Goal: Task Accomplishment & Management: Complete application form

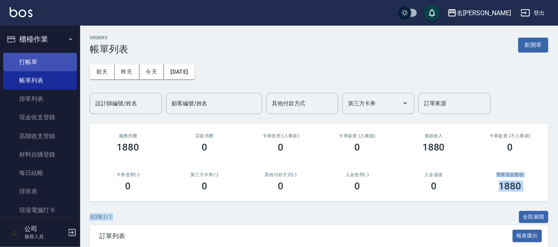
click at [20, 64] on link "打帳單" at bounding box center [40, 62] width 74 height 18
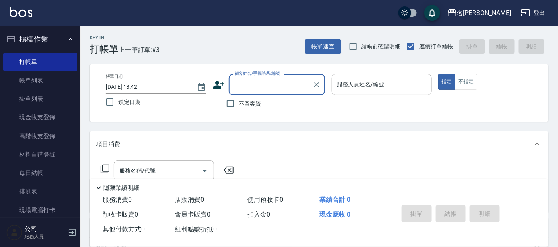
click at [259, 85] on input "顧客姓名/手機號碼/編號" at bounding box center [271, 85] width 77 height 14
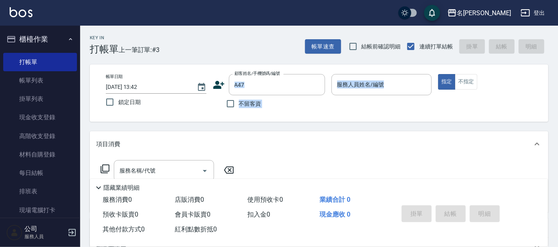
drag, startPoint x: 131, startPoint y: 124, endPoint x: 144, endPoint y: 120, distance: 13.2
click at [144, 120] on div "Key In 打帳單 上一筆訂單:#3 帳單速查 結帳前確認明細 連續打單結帳 掛單 結帳 明細 帳單日期 [DATE] 13:42 鎖定日期 顧客姓名/手機…" at bounding box center [319, 208] width 478 height 365
click at [257, 83] on input "A47" at bounding box center [271, 85] width 77 height 14
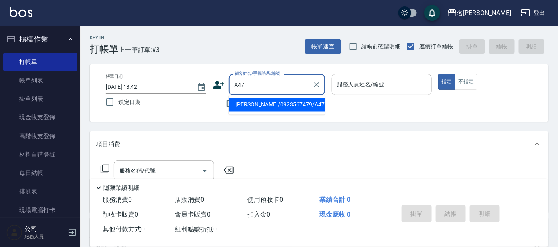
click at [247, 99] on li "[PERSON_NAME]/0923567479/A47" at bounding box center [277, 105] width 96 height 13
type input "[PERSON_NAME]/0923567479/A47"
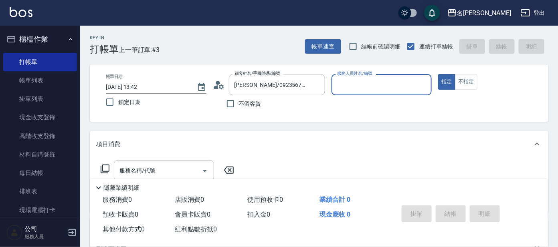
type input "[PERSON_NAME]-1"
click at [164, 169] on input "服務名稱/代號" at bounding box center [158, 171] width 81 height 14
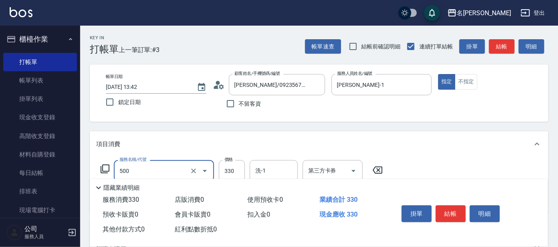
type input "高階洗髮(500)"
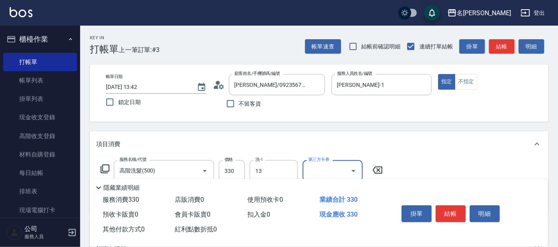
type input "[PERSON_NAME]-13"
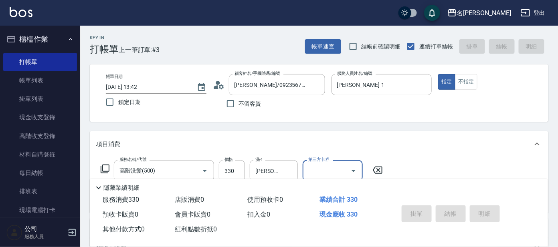
type input "[DATE] 13:43"
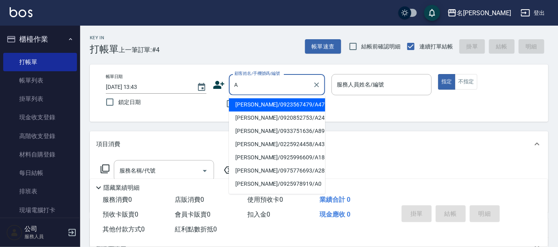
click at [252, 82] on input "A" at bounding box center [271, 85] width 77 height 14
click at [245, 102] on li "[PERSON_NAME]/0923567479/A47" at bounding box center [277, 105] width 96 height 13
type input "[PERSON_NAME]/0923567479/A47"
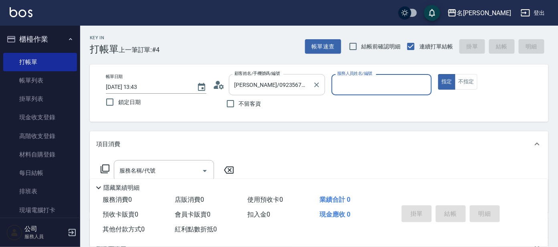
type input "[PERSON_NAME]-1"
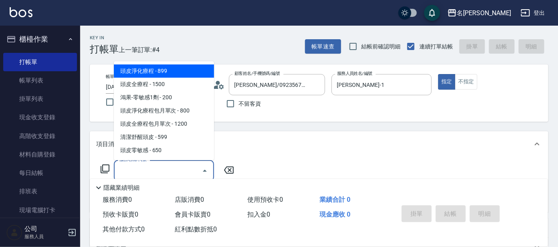
click at [165, 170] on input "服務名稱/代號" at bounding box center [158, 171] width 81 height 14
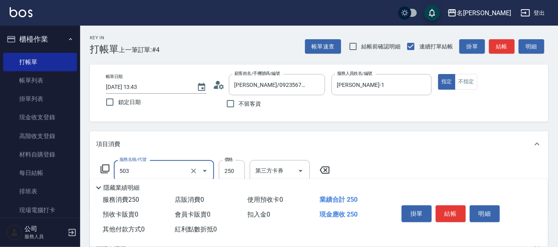
type input "洗髮(兒童)(503)"
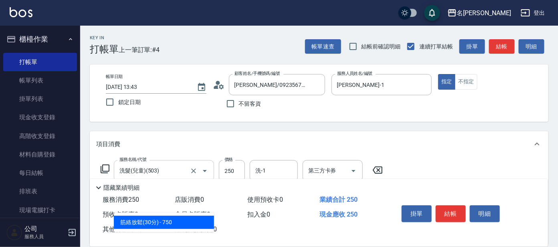
type input "306"
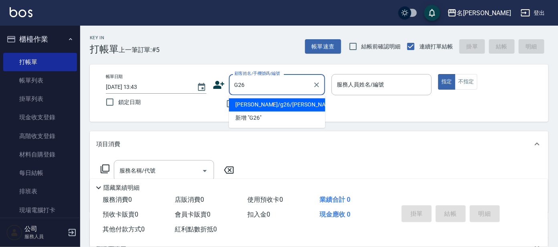
drag, startPoint x: 290, startPoint y: 109, endPoint x: 314, endPoint y: 108, distance: 23.7
click at [290, 109] on li "[PERSON_NAME]/g26/[PERSON_NAME]" at bounding box center [277, 105] width 96 height 13
type input "[PERSON_NAME]/g26/[PERSON_NAME]"
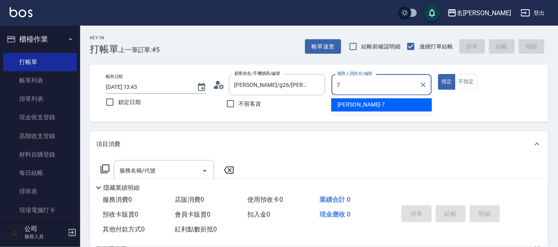
click at [341, 104] on span "[PERSON_NAME] -7" at bounding box center [361, 105] width 47 height 8
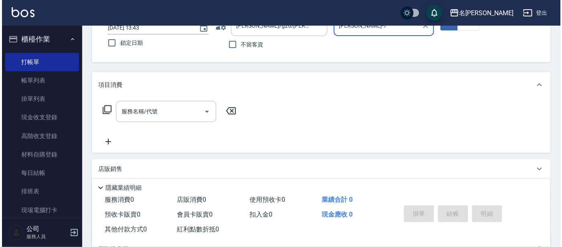
scroll to position [100, 0]
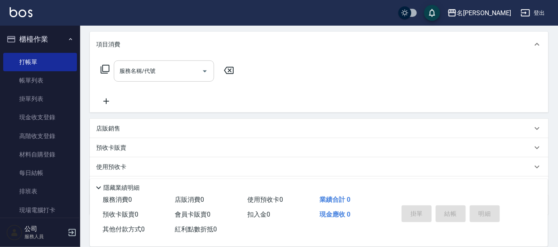
type input "[PERSON_NAME]-7"
click at [160, 65] on input "服務名稱/代號" at bounding box center [158, 71] width 81 height 14
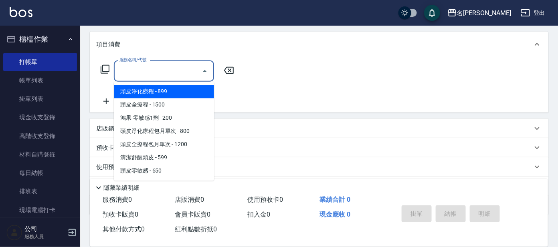
click at [103, 68] on icon at bounding box center [105, 70] width 10 height 10
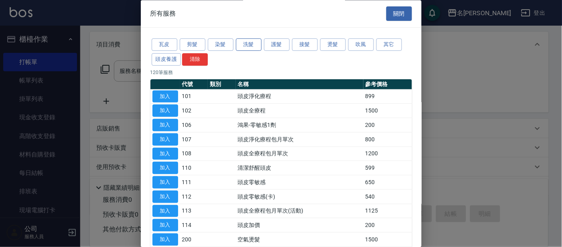
click at [237, 45] on button "洗髮" at bounding box center [249, 45] width 26 height 12
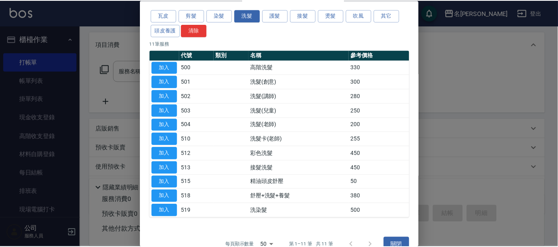
scroll to position [44, 0]
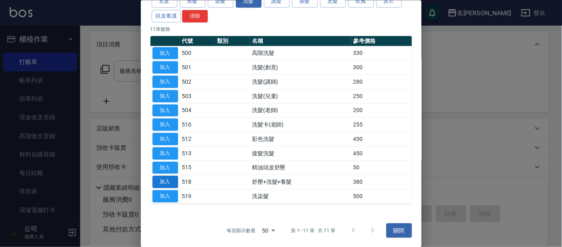
click at [163, 179] on button "加入" at bounding box center [165, 182] width 26 height 12
type input "舒壓+洗髮+養髮(518)"
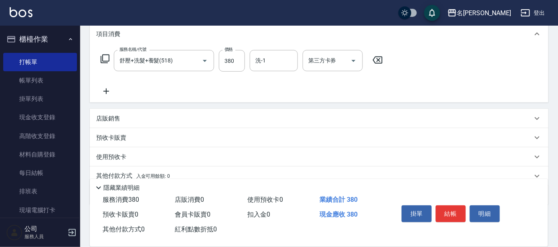
scroll to position [93, 0]
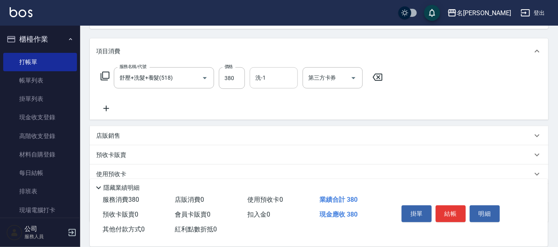
click at [276, 83] on input "洗-1" at bounding box center [273, 78] width 41 height 14
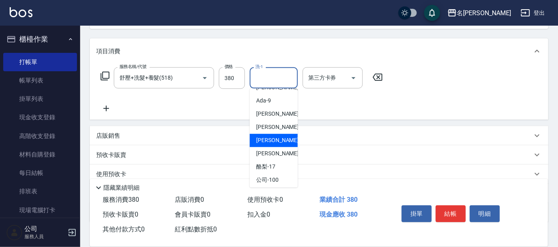
scroll to position [66, 0]
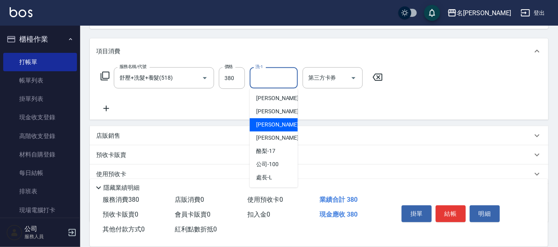
click at [277, 126] on span "[PERSON_NAME] -13" at bounding box center [281, 125] width 51 height 8
type input "[PERSON_NAME]-13"
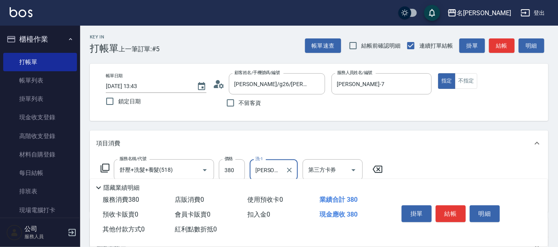
scroll to position [0, 0]
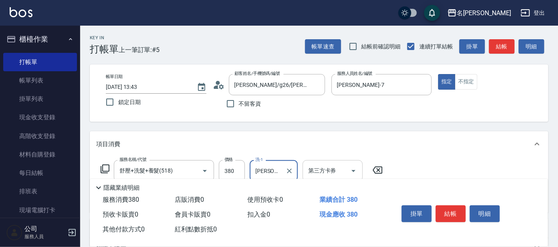
click at [338, 164] on input "第三方卡券" at bounding box center [326, 171] width 41 height 14
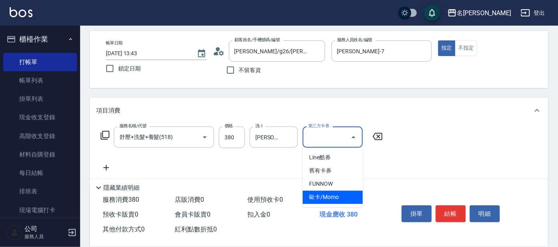
scroll to position [50, 0]
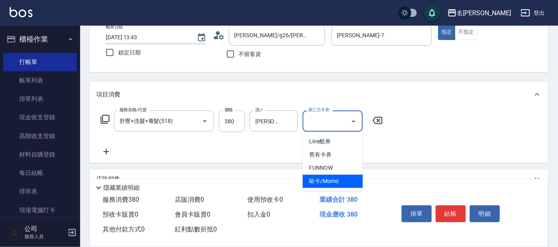
click at [403, 118] on div "服務名稱/代號 舒壓+洗髮+養髮(518) 服務名稱/代號 價格 380 價格 洗-1 [PERSON_NAME]-13 洗-1 第三方卡券 第三方卡券" at bounding box center [319, 135] width 459 height 56
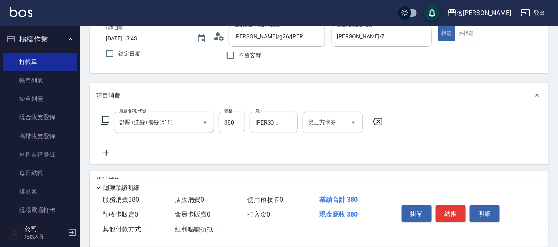
scroll to position [100, 0]
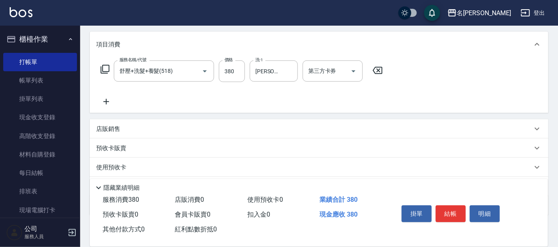
click at [110, 69] on div "服務名稱/代號 舒壓+洗髮+養髮(518) 服務名稱/代號 價格 380 價格 洗-1 [PERSON_NAME]-13 洗-1 第三方卡券 第三方卡券" at bounding box center [242, 72] width 292 height 22
click at [108, 69] on icon at bounding box center [105, 70] width 10 height 10
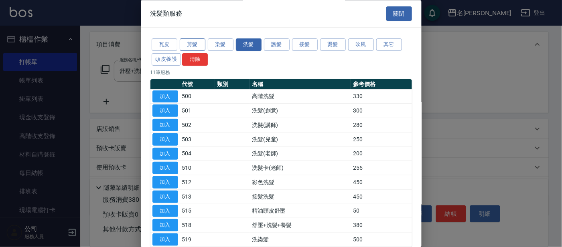
click at [195, 43] on button "剪髮" at bounding box center [193, 45] width 26 height 12
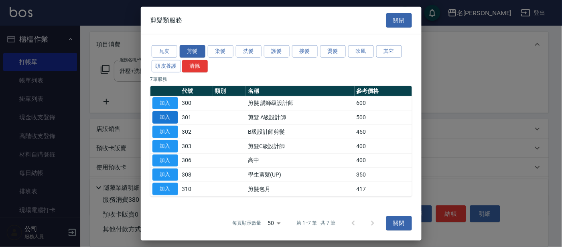
click at [168, 116] on button "加入" at bounding box center [165, 117] width 26 height 12
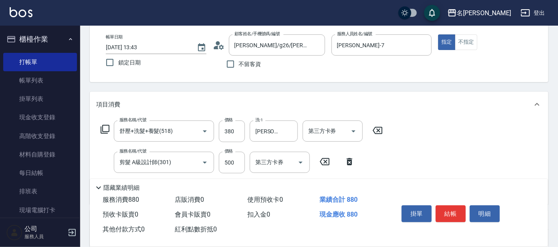
scroll to position [0, 0]
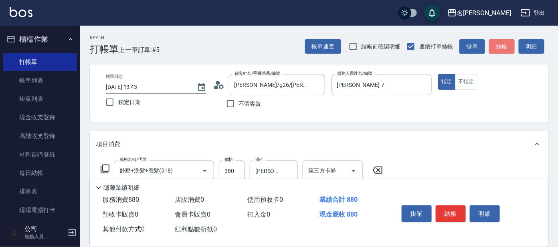
click at [496, 44] on button "結帳" at bounding box center [502, 46] width 26 height 15
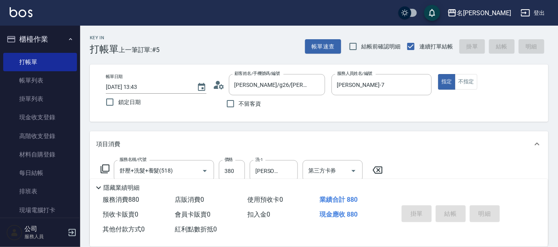
type input "[DATE] 13:45"
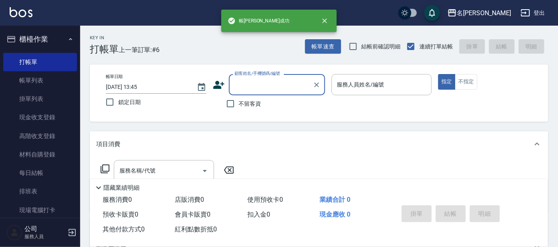
click at [33, 85] on link "帳單列表" at bounding box center [40, 80] width 74 height 18
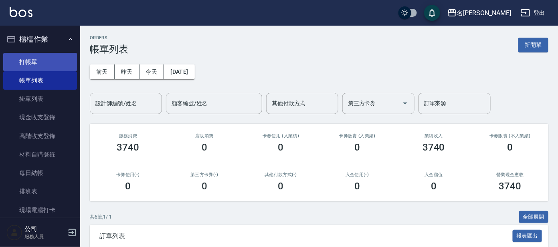
click at [45, 64] on link "打帳單" at bounding box center [40, 62] width 74 height 18
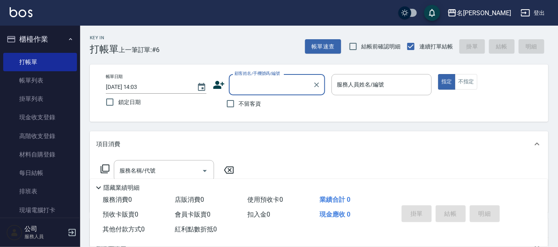
click at [255, 80] on input "顧客姓名/手機號碼/編號" at bounding box center [271, 85] width 77 height 14
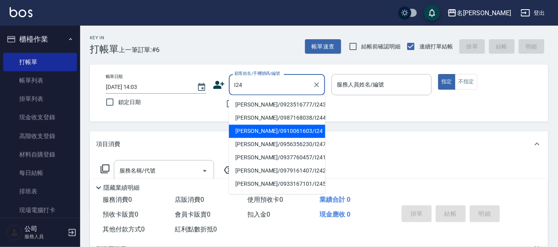
click at [269, 127] on li "[PERSON_NAME]/0910061603/I24" at bounding box center [277, 131] width 96 height 13
type input "[PERSON_NAME]/0910061603/I24"
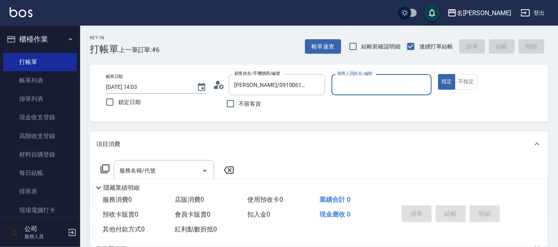
type input "Ada-9"
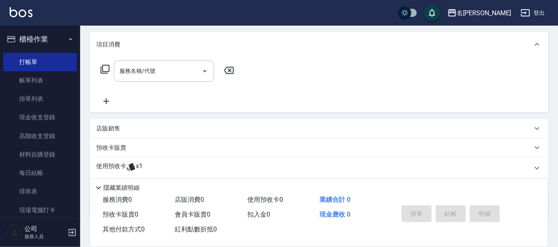
scroll to position [145, 0]
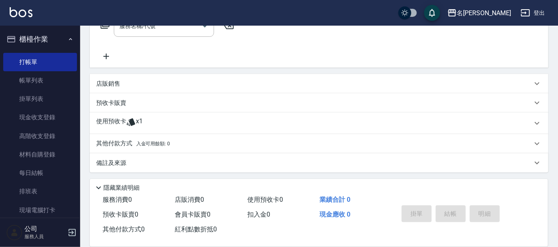
click at [165, 127] on div "使用預收卡 x1" at bounding box center [314, 124] width 436 height 12
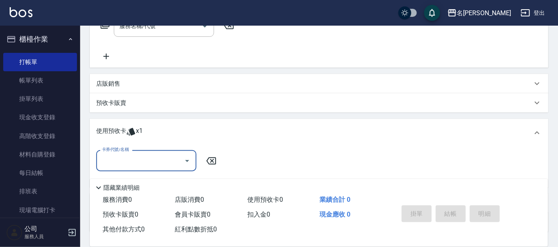
scroll to position [0, 0]
click at [138, 160] on input "卡券代號/名稱" at bounding box center [140, 161] width 81 height 14
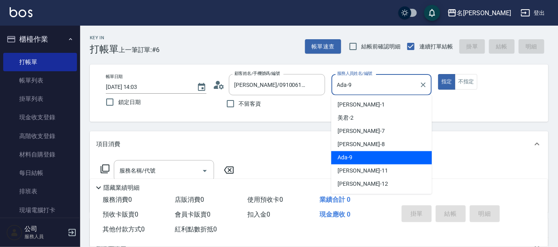
click at [373, 90] on input "Ada-9" at bounding box center [375, 85] width 81 height 14
click at [376, 87] on input "Ada-9" at bounding box center [375, 85] width 81 height 14
click at [156, 127] on div "Key In 打帳單 上一筆訂單:#6 帳單速查 結帳前確認明細 連續打單結帳 掛單 結帳 明細 帳單日期 [DATE] 14:03 鎖定日期 顧客姓名/手機…" at bounding box center [319, 239] width 478 height 427
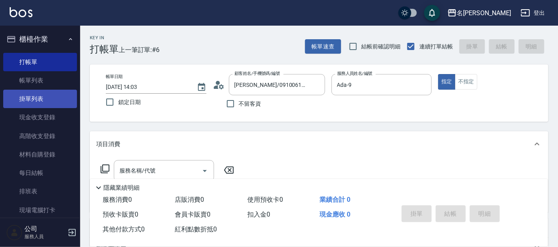
click at [56, 90] on link "掛單列表" at bounding box center [40, 99] width 74 height 18
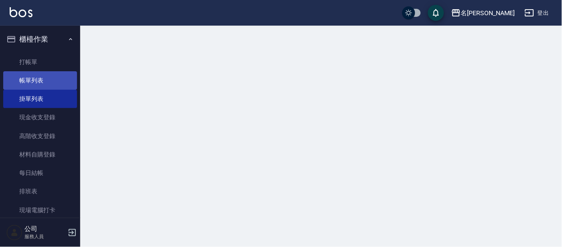
click at [55, 86] on link "帳單列表" at bounding box center [40, 80] width 74 height 18
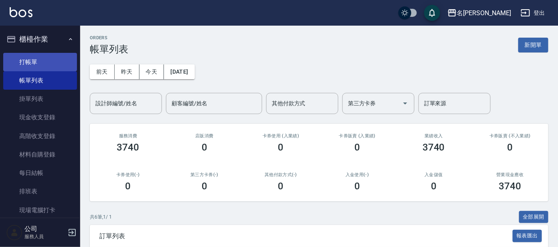
click at [41, 58] on link "打帳單" at bounding box center [40, 62] width 74 height 18
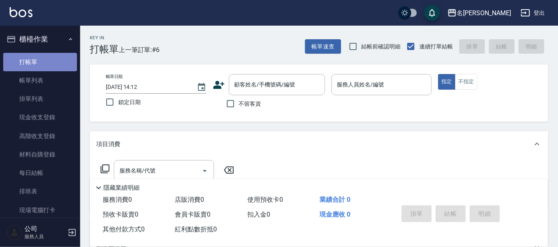
click at [42, 58] on link "打帳單" at bounding box center [40, 62] width 74 height 18
click at [257, 84] on input "顧客姓名/手機號碼/編號" at bounding box center [271, 85] width 77 height 14
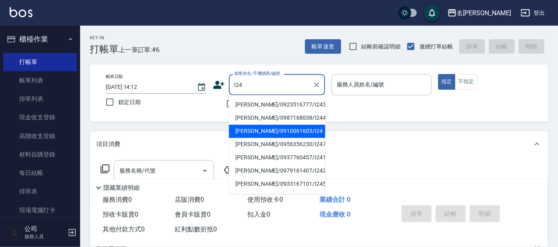
click at [257, 131] on li "[PERSON_NAME]/0910061603/I24" at bounding box center [277, 131] width 96 height 13
type input "[PERSON_NAME]/0910061603/I24"
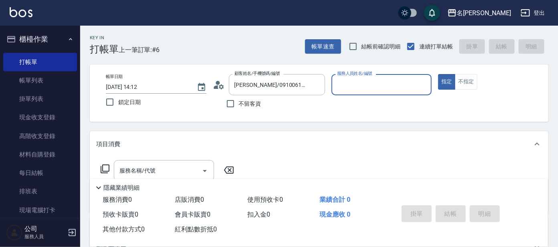
type input "Ada-9"
click at [176, 173] on input "服務名稱/代號" at bounding box center [158, 171] width 81 height 14
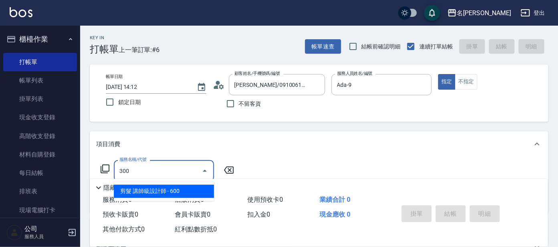
click at [192, 190] on span "剪髮 講師級設計師 - 600" at bounding box center [164, 191] width 100 height 13
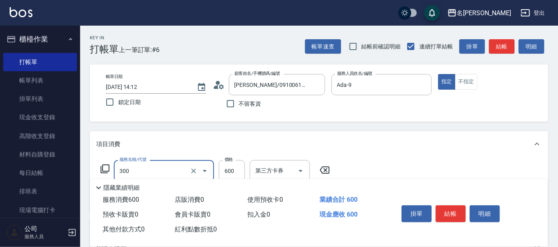
click at [180, 171] on input "300" at bounding box center [153, 171] width 71 height 14
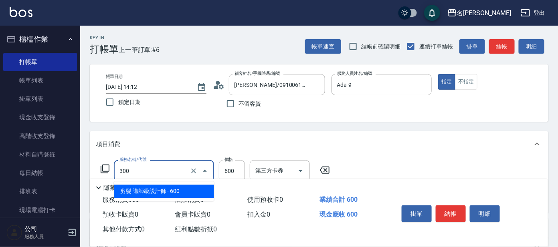
click at [176, 189] on span "剪髮 講師級設計師 - 600" at bounding box center [164, 191] width 100 height 13
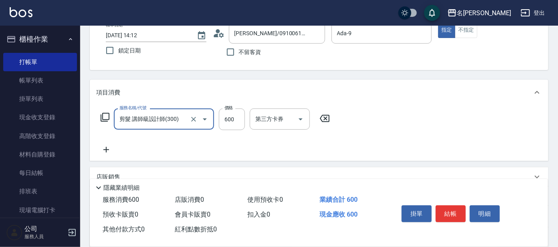
scroll to position [100, 0]
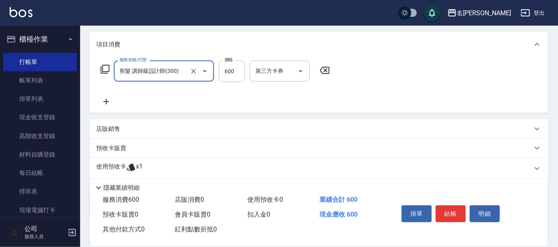
type input "剪髮 講師級設計師(300)"
click at [128, 165] on icon at bounding box center [131, 168] width 10 height 10
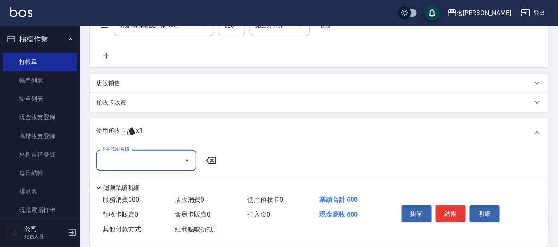
scroll to position [200, 0]
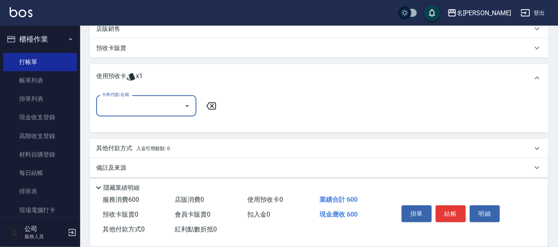
click at [163, 108] on input "卡券代號/名稱" at bounding box center [140, 106] width 81 height 14
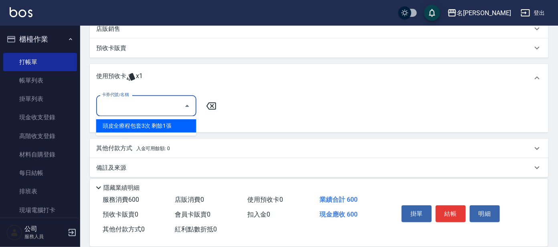
click at [157, 120] on div "頭皮全療程包套3次 剩餘1張" at bounding box center [146, 126] width 100 height 13
type input "頭皮全療程包套3次"
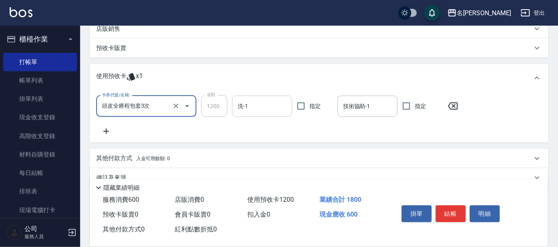
click at [255, 106] on input "洗-1" at bounding box center [262, 106] width 53 height 14
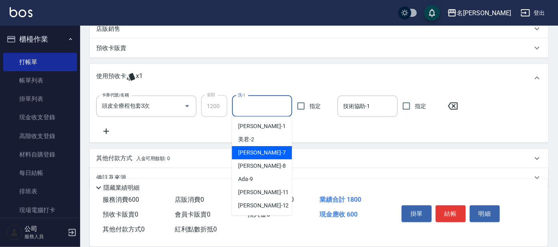
scroll to position [50, 0]
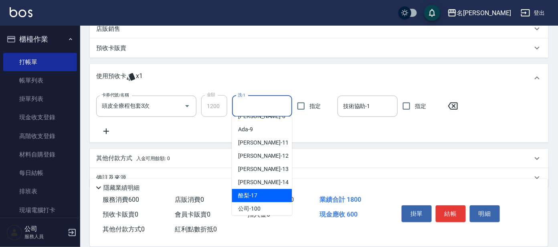
click at [261, 192] on div "酪梨 -17" at bounding box center [262, 195] width 60 height 13
type input "酪梨-17"
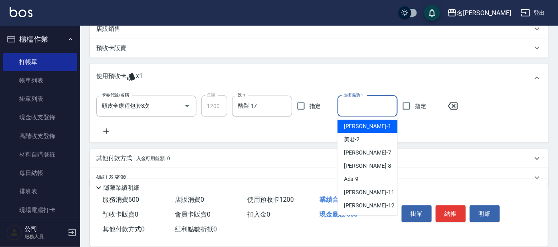
click at [363, 100] on input "技術協助-1" at bounding box center [367, 106] width 53 height 14
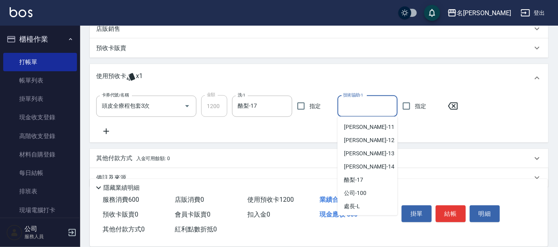
scroll to position [66, 0]
click at [356, 174] on div "酪梨 -17" at bounding box center [368, 179] width 60 height 13
type input "酪梨-17"
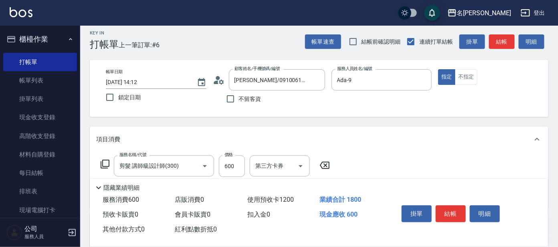
scroll to position [0, 0]
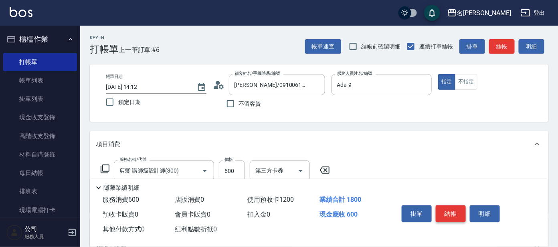
click at [456, 211] on button "結帳" at bounding box center [451, 214] width 30 height 17
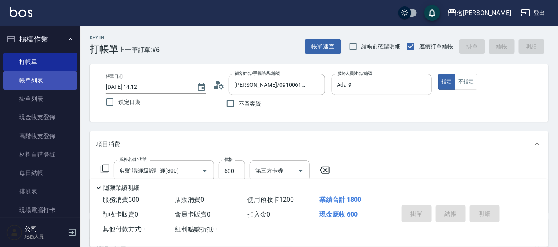
type input "[DATE] 14:19"
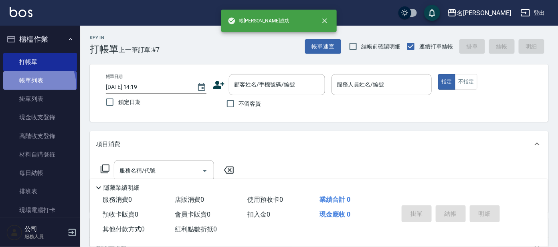
click at [35, 85] on link "帳單列表" at bounding box center [40, 80] width 74 height 18
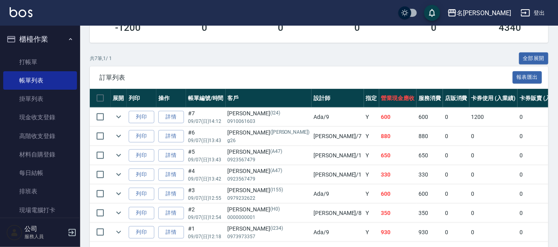
scroll to position [142, 0]
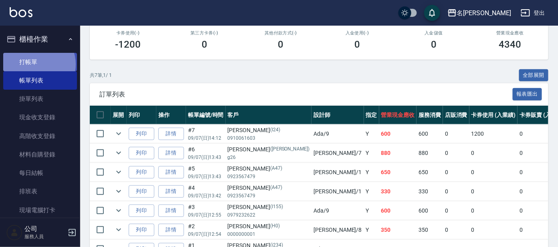
click at [35, 64] on link "打帳單" at bounding box center [40, 62] width 74 height 18
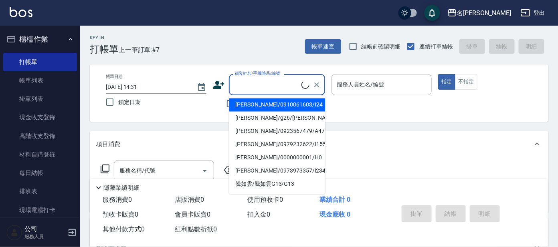
click at [242, 87] on input "顧客姓名/手機號碼/編號" at bounding box center [267, 85] width 69 height 14
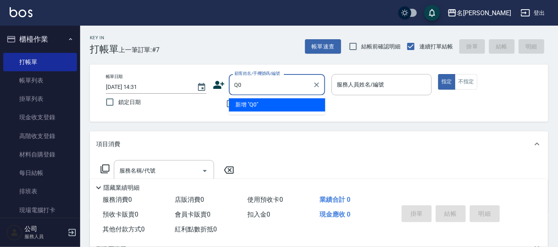
type input "Q"
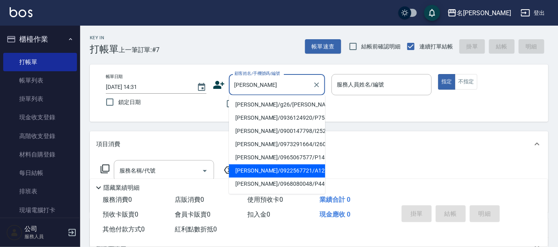
click at [304, 171] on li "[PERSON_NAME]/0922567721/A123" at bounding box center [277, 171] width 96 height 13
type input "[PERSON_NAME]/0922567721/A123"
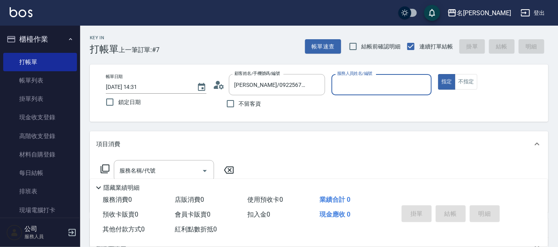
type input "[PERSON_NAME]-1"
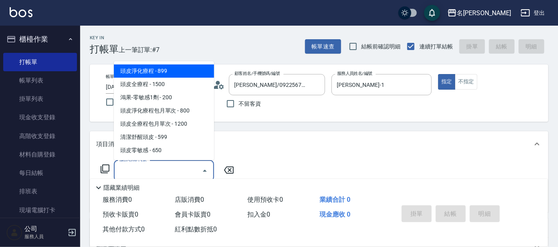
click at [134, 171] on input "服務名稱/代號" at bounding box center [158, 171] width 81 height 14
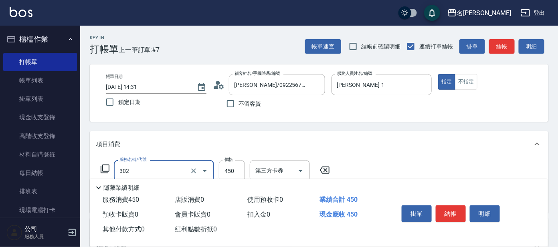
type input "B級設計師剪髮(302)"
type input "400"
click at [237, 175] on input "400" at bounding box center [232, 171] width 26 height 22
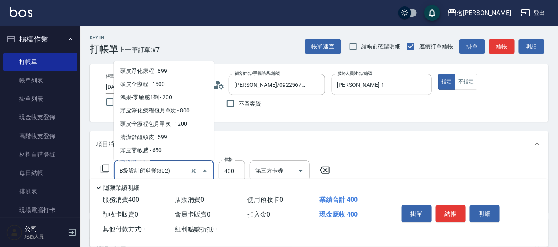
click at [176, 167] on input "B級設計師剪髮(302)" at bounding box center [153, 171] width 71 height 14
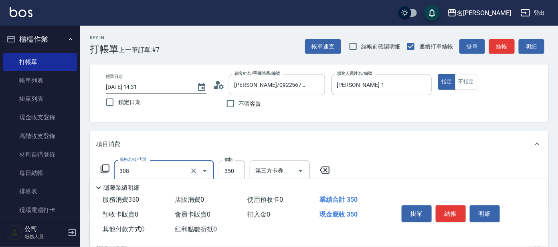
type input "學生剪髮(UP)(308)"
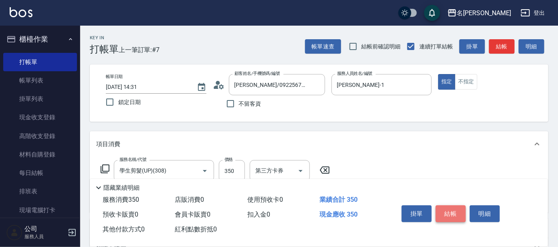
click at [451, 215] on button "結帳" at bounding box center [451, 214] width 30 height 17
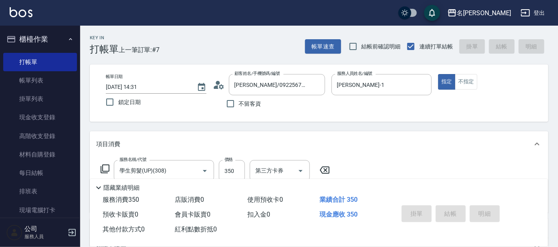
type input "[DATE] 14:32"
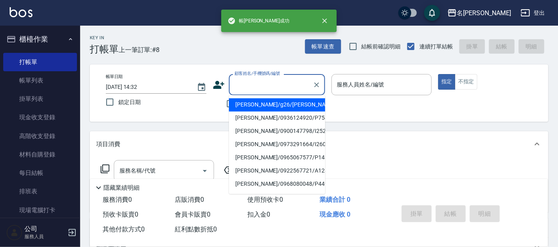
click at [267, 87] on input "顧客姓名/手機號碼/編號" at bounding box center [271, 85] width 77 height 14
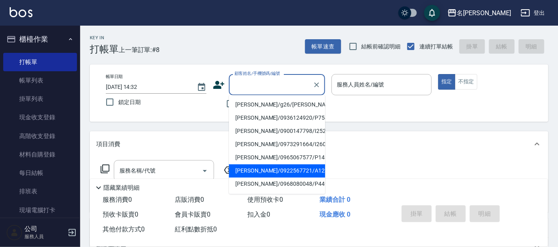
click at [262, 171] on li "[PERSON_NAME]/0922567721/A123" at bounding box center [277, 171] width 96 height 13
type input "[PERSON_NAME]/0922567721/A123"
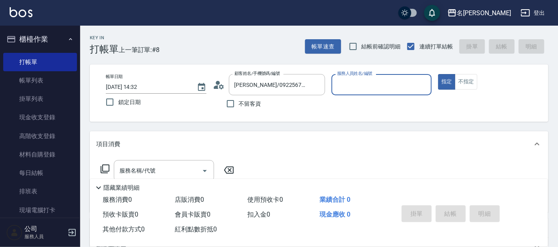
type input "[PERSON_NAME]-1"
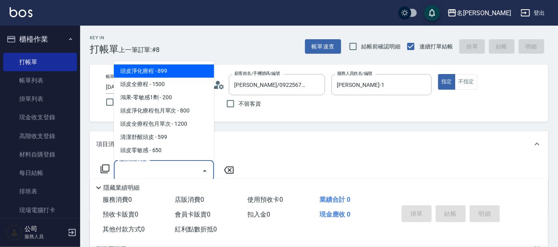
click at [188, 164] on input "服務名稱/代號" at bounding box center [158, 171] width 81 height 14
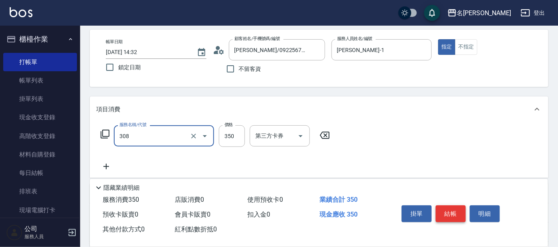
scroll to position [50, 0]
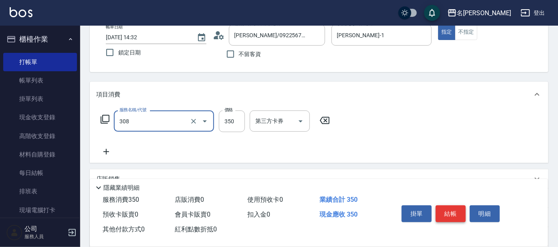
type input "學生剪髮(UP)(308)"
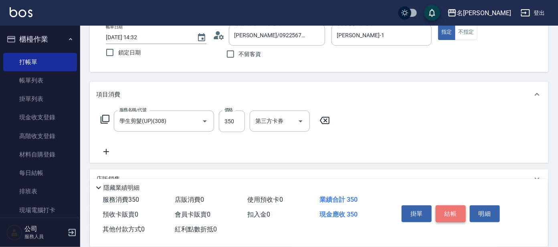
click at [452, 211] on button "結帳" at bounding box center [451, 214] width 30 height 17
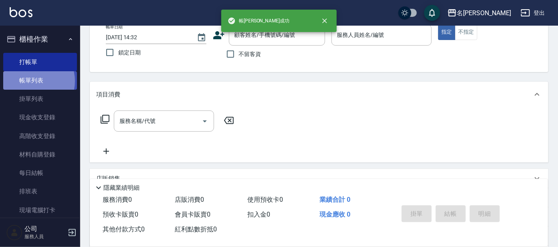
click at [34, 81] on link "帳單列表" at bounding box center [40, 80] width 74 height 18
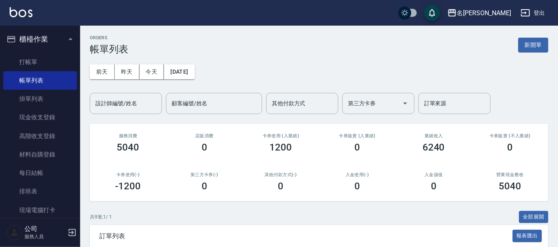
scroll to position [150, 0]
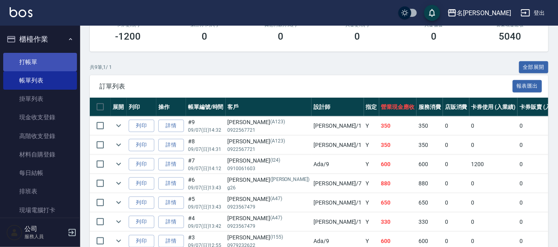
click at [35, 65] on link "打帳單" at bounding box center [40, 62] width 74 height 18
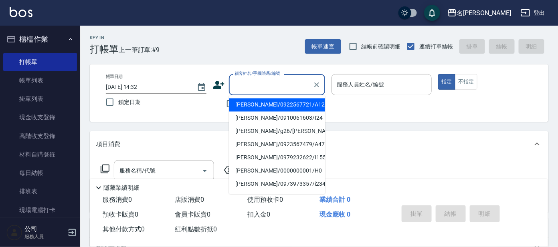
click at [280, 81] on input "顧客姓名/手機號碼/編號" at bounding box center [271, 85] width 77 height 14
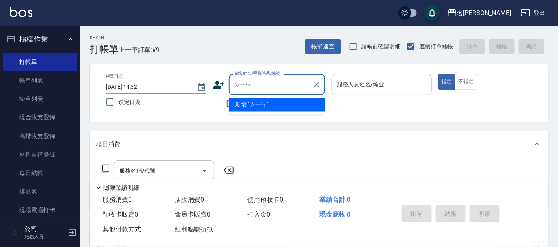
type input "林"
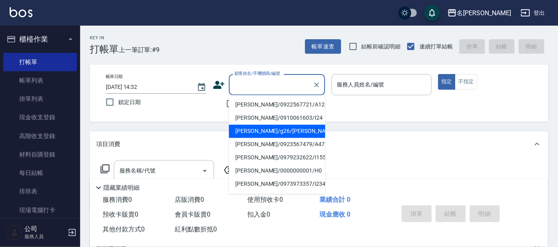
type input "ㄇ"
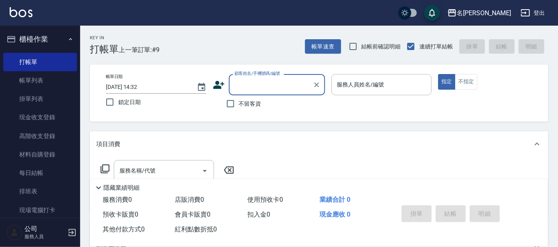
type input "a"
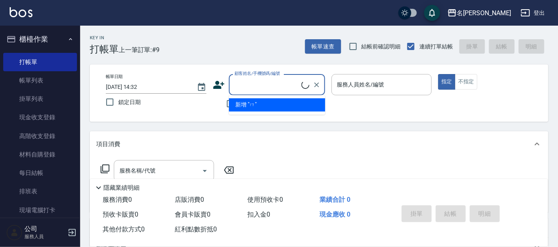
type input "ㄇ"
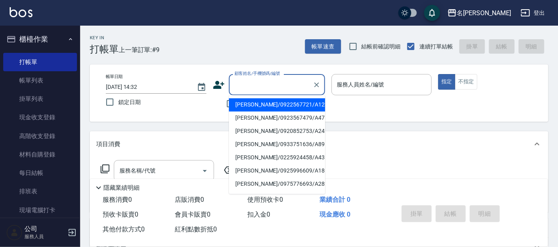
type input "A"
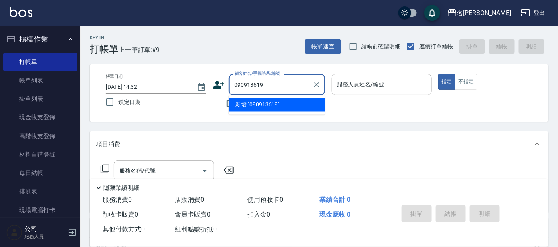
type input "0909136193"
click at [275, 81] on input "0909136193" at bounding box center [271, 85] width 77 height 14
drag, startPoint x: 278, startPoint y: 87, endPoint x: 283, endPoint y: 87, distance: 5.6
click at [278, 87] on input "0909136193" at bounding box center [271, 85] width 77 height 14
click at [284, 87] on input "0909136193" at bounding box center [271, 85] width 77 height 14
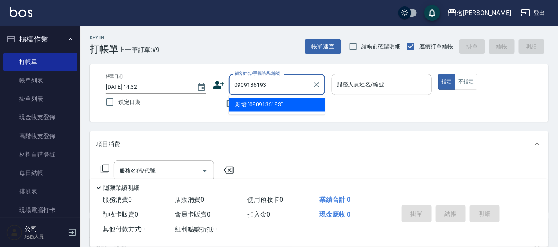
click at [288, 88] on input "0909136193" at bounding box center [271, 85] width 77 height 14
click at [317, 88] on icon "Clear" at bounding box center [317, 85] width 8 height 8
type input "C"
type input "崊"
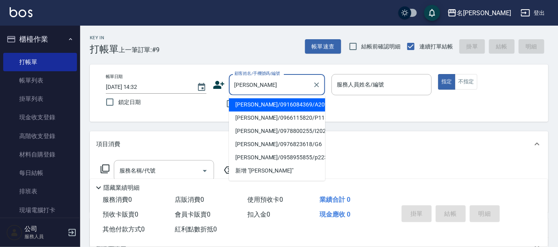
click at [299, 105] on li "[PERSON_NAME]/0916084369/A209" at bounding box center [277, 105] width 96 height 13
type input "[PERSON_NAME]/0916084369/A209"
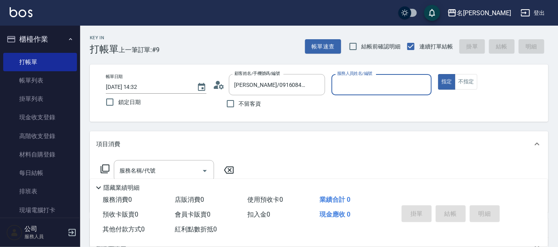
type input "[PERSON_NAME]-1"
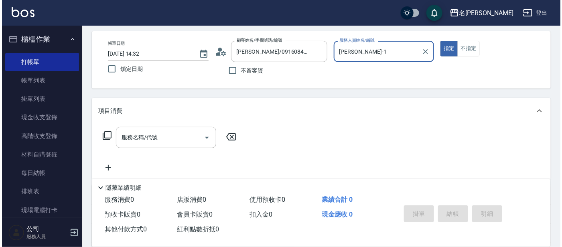
scroll to position [50, 0]
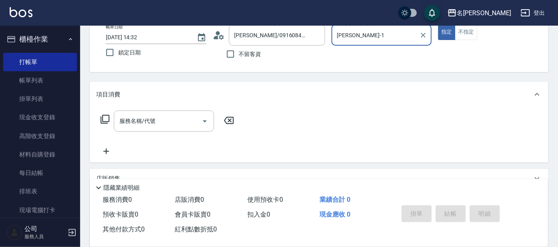
click at [104, 117] on icon at bounding box center [105, 120] width 10 height 10
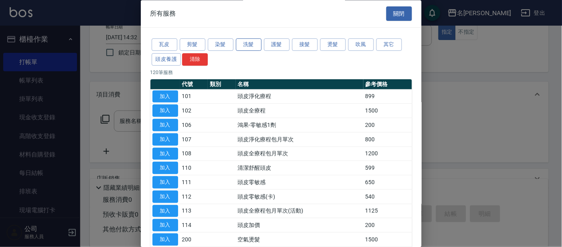
click at [253, 43] on button "洗髮" at bounding box center [249, 45] width 26 height 12
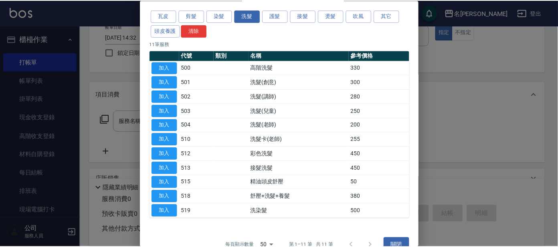
scroll to position [44, 0]
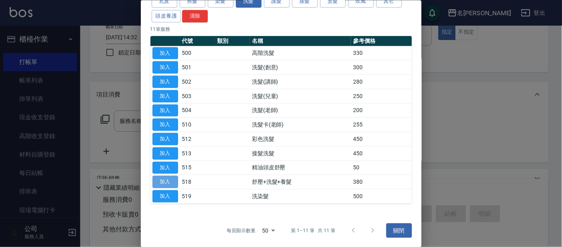
click at [168, 180] on button "加入" at bounding box center [165, 182] width 26 height 12
type input "舒壓+洗髮+養髮(518)"
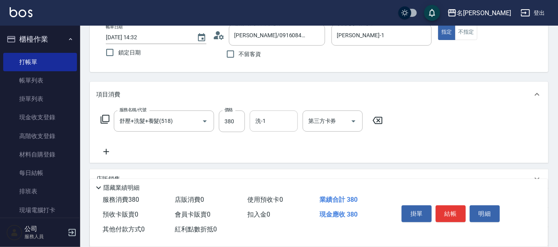
click at [290, 120] on input "洗-1" at bounding box center [273, 121] width 41 height 14
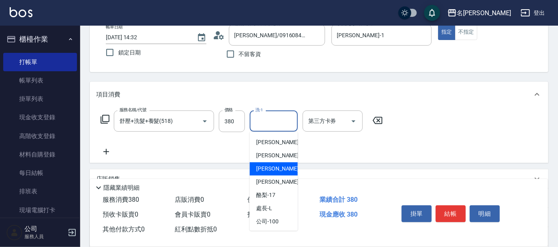
scroll to position [66, 0]
click at [266, 166] on span "[PERSON_NAME] -13" at bounding box center [281, 168] width 51 height 8
type input "[PERSON_NAME]-13"
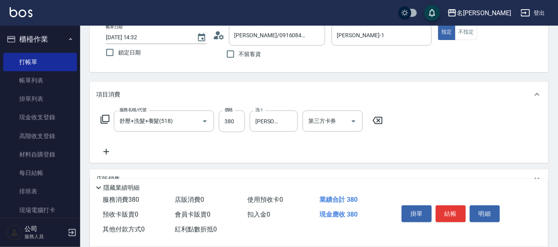
click at [107, 127] on div "服務名稱/代號 舒壓+洗髮+養髮(518) 服務名稱/代號 價格 380 價格 洗-1 [PERSON_NAME]-13 洗-1 第三方卡券 第三方卡券" at bounding box center [242, 122] width 292 height 22
click at [107, 120] on icon at bounding box center [105, 120] width 10 height 10
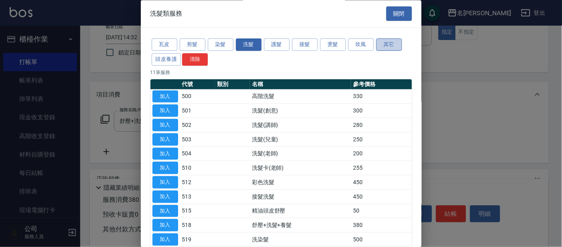
click at [386, 45] on button "其它" at bounding box center [389, 45] width 26 height 12
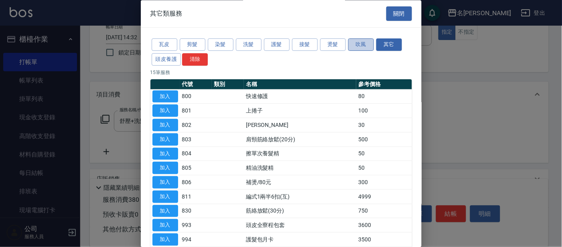
click at [362, 43] on button "吹風" at bounding box center [361, 45] width 26 height 12
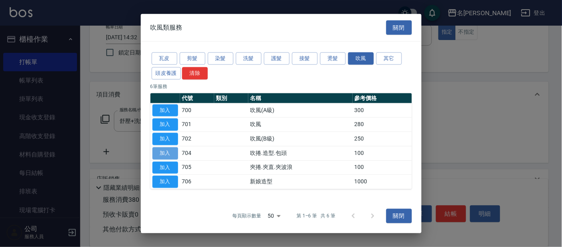
click at [167, 152] on button "加入" at bounding box center [165, 153] width 26 height 12
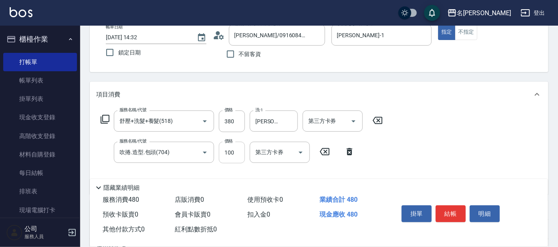
click at [239, 153] on input "100" at bounding box center [232, 153] width 26 height 22
type input "50"
click at [491, 129] on div "服務名稱/代號 舒壓+洗髮+養髮(518) 服務名稱/代號 價格 380 價格 洗-1 [PERSON_NAME]-13 洗-1 第三方卡券 第三方卡券 服務…" at bounding box center [319, 150] width 459 height 87
click at [456, 208] on button "結帳" at bounding box center [451, 214] width 30 height 17
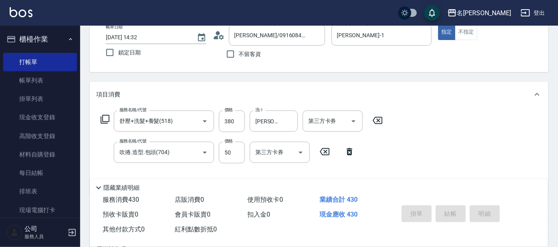
type input "[DATE] 14:35"
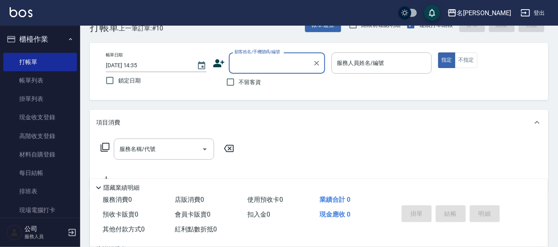
scroll to position [0, 0]
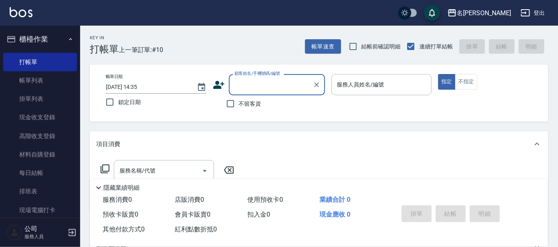
drag, startPoint x: 36, startPoint y: 80, endPoint x: 256, endPoint y: 122, distance: 224.2
click at [36, 80] on link "帳單列表" at bounding box center [40, 80] width 74 height 18
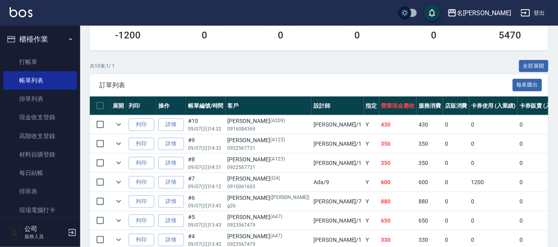
scroll to position [200, 0]
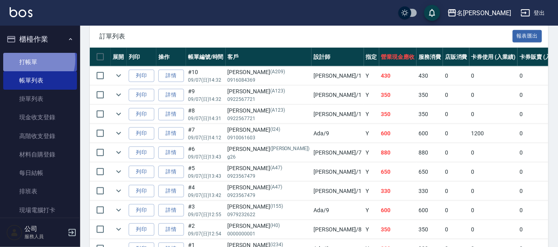
click at [32, 59] on link "打帳單" at bounding box center [40, 62] width 74 height 18
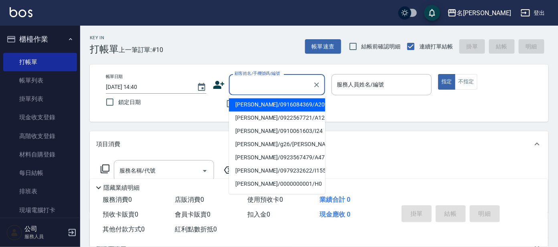
click at [256, 79] on input "顧客姓名/手機號碼/編號" at bounding box center [271, 85] width 77 height 14
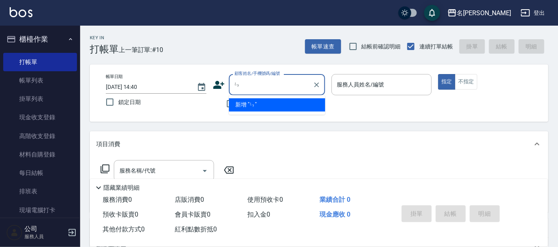
type input "ㄣ"
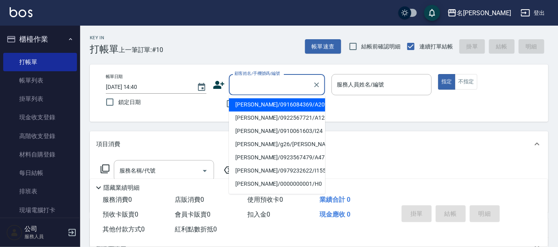
type input "ㄣ"
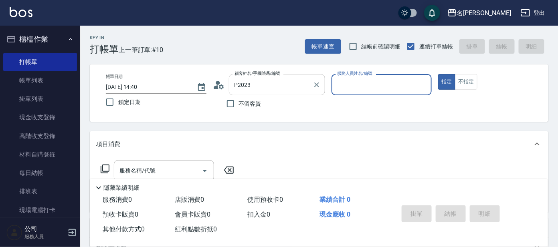
type input "[PERSON_NAME]/[PERSON_NAME]P2023/P2023"
click at [373, 83] on input "公司 -100" at bounding box center [375, 85] width 81 height 14
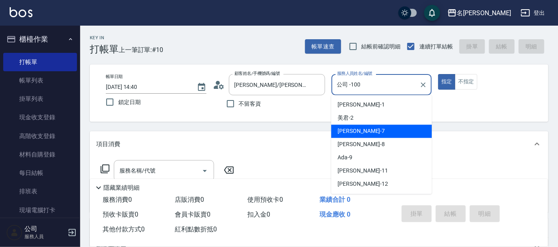
drag, startPoint x: 341, startPoint y: 132, endPoint x: 338, endPoint y: 126, distance: 7.0
click at [341, 131] on span "[PERSON_NAME] -7" at bounding box center [361, 132] width 47 height 8
type input "[PERSON_NAME]-7"
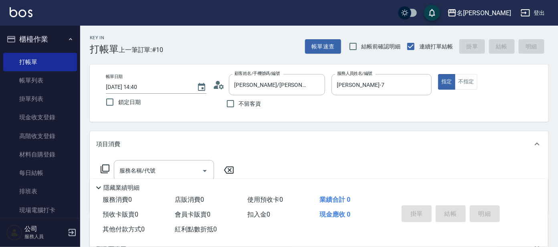
click at [107, 168] on icon at bounding box center [105, 169] width 10 height 10
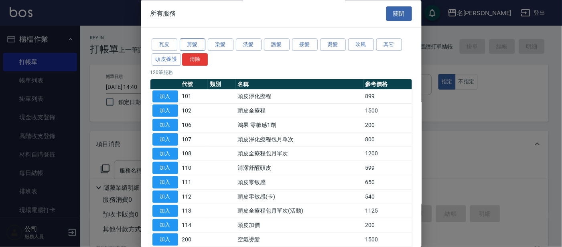
click at [190, 45] on button "剪髮" at bounding box center [193, 45] width 26 height 12
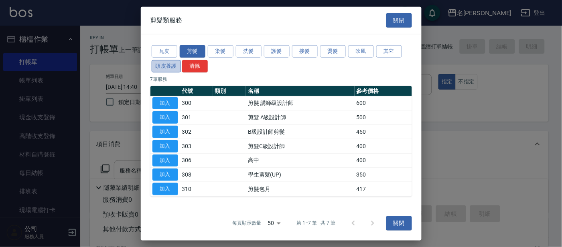
click at [164, 68] on button "頭皮養護" at bounding box center [167, 66] width 30 height 12
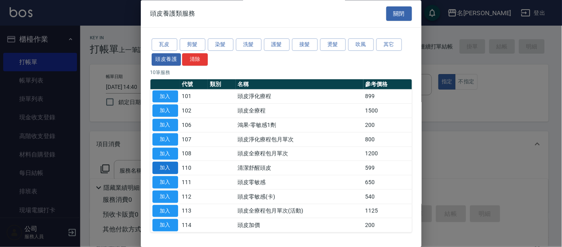
click at [172, 166] on button "加入" at bounding box center [165, 168] width 26 height 12
type input "清潔舒醒頭皮(110)"
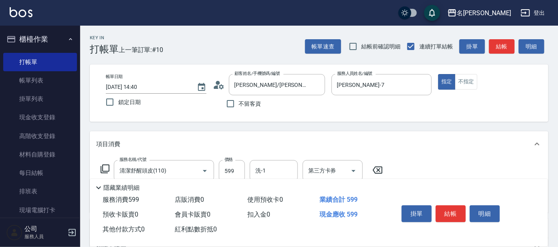
click at [105, 169] on icon at bounding box center [105, 169] width 10 height 10
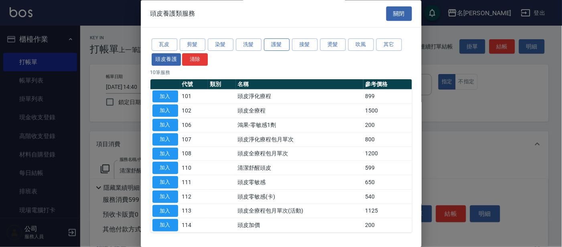
click at [279, 45] on button "護髮" at bounding box center [277, 45] width 26 height 12
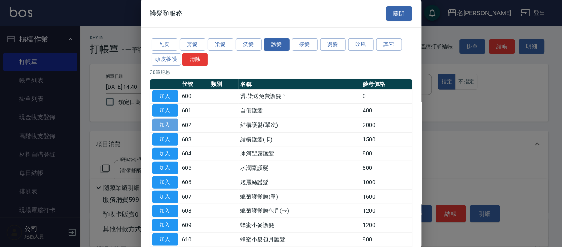
click at [168, 122] on button "加入" at bounding box center [165, 126] width 26 height 12
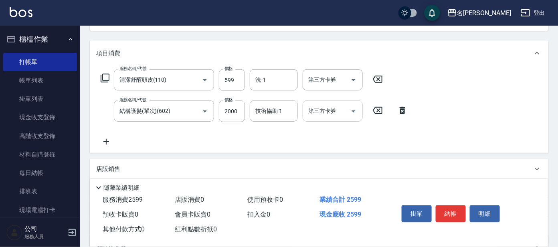
scroll to position [88, 0]
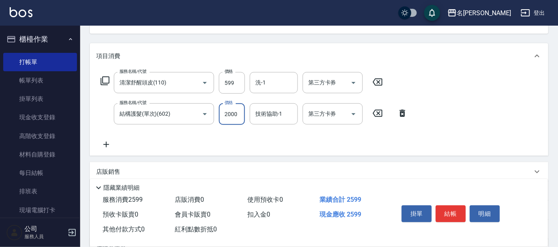
click at [240, 114] on input "2000" at bounding box center [232, 114] width 26 height 22
type input "1800"
click at [446, 215] on button "結帳" at bounding box center [451, 214] width 30 height 17
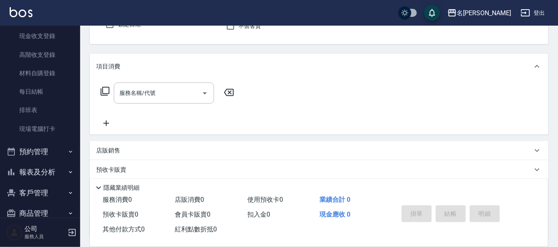
scroll to position [96, 0]
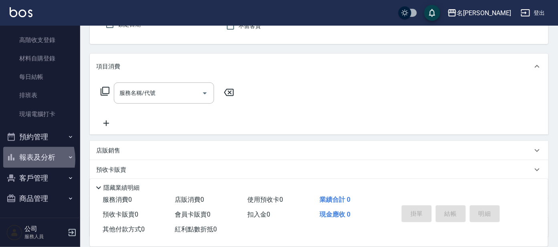
click at [20, 159] on button "報表及分析" at bounding box center [40, 157] width 74 height 21
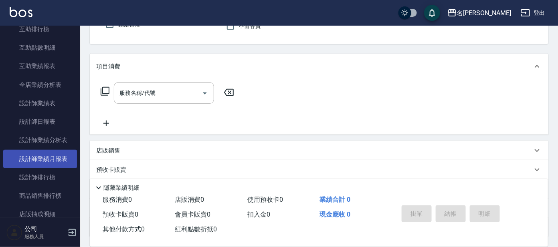
scroll to position [327, 0]
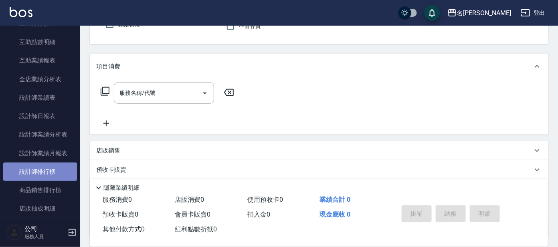
click at [41, 168] on link "設計師排行榜" at bounding box center [40, 172] width 74 height 18
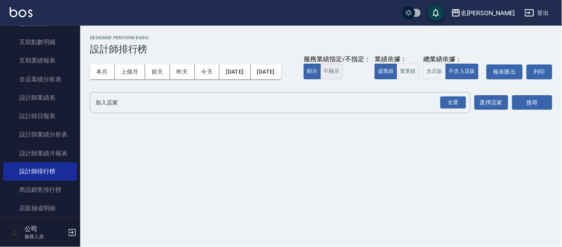
drag, startPoint x: 115, startPoint y: 95, endPoint x: 120, endPoint y: 97, distance: 5.5
click at [320, 79] on button "不顯示" at bounding box center [331, 72] width 22 height 16
drag, startPoint x: 190, startPoint y: 97, endPoint x: 203, endPoint y: 96, distance: 13.6
click at [397, 79] on button "實業績" at bounding box center [408, 72] width 22 height 16
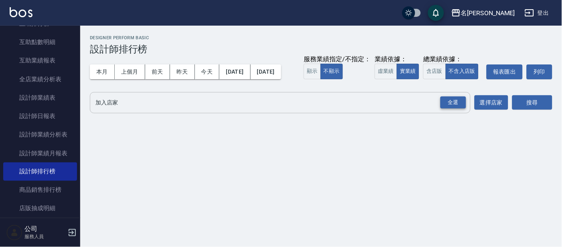
drag, startPoint x: 449, startPoint y: 116, endPoint x: 466, endPoint y: 116, distance: 16.8
click at [450, 109] on div "全選" at bounding box center [453, 103] width 26 height 12
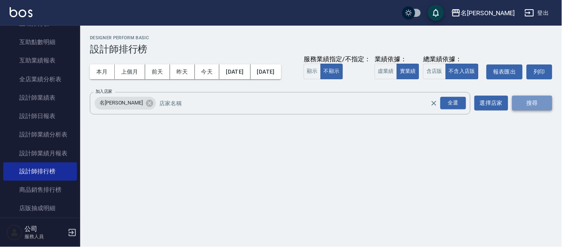
click at [532, 111] on button "搜尋" at bounding box center [532, 103] width 40 height 15
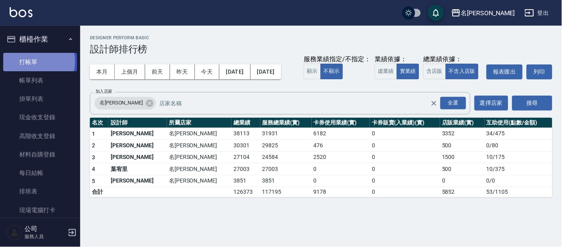
click at [31, 61] on link "打帳單" at bounding box center [40, 62] width 74 height 18
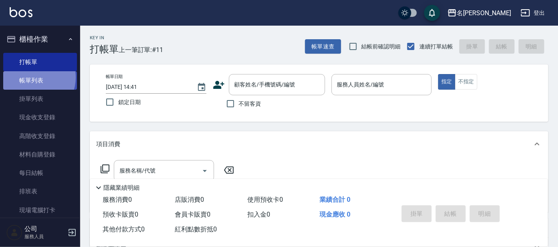
click at [32, 78] on link "帳單列表" at bounding box center [40, 80] width 74 height 18
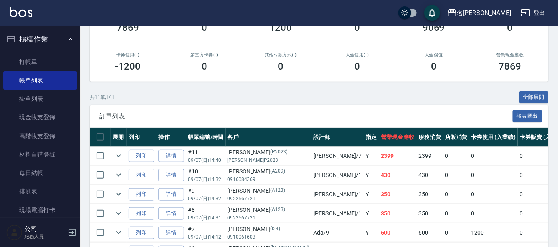
scroll to position [119, 0]
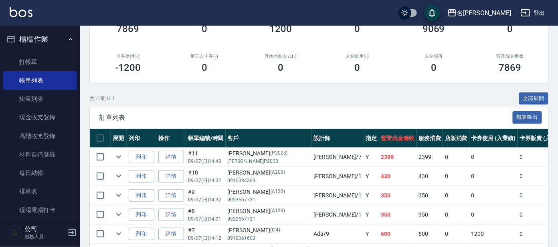
click at [312, 137] on th "設計師" at bounding box center [338, 138] width 52 height 19
click at [49, 64] on link "打帳單" at bounding box center [40, 62] width 74 height 18
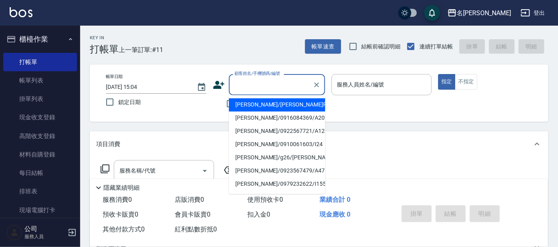
click at [268, 83] on input "顧客姓名/手機號碼/編號" at bounding box center [271, 85] width 77 height 14
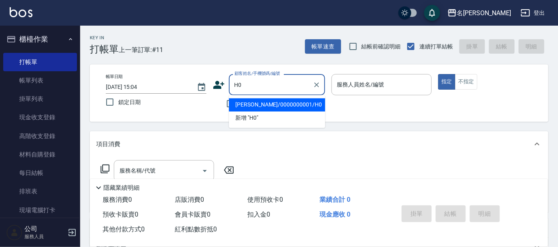
type input "[PERSON_NAME]/0000000001/H0"
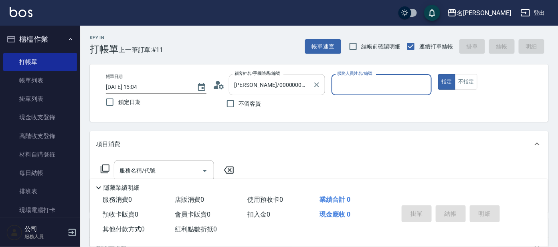
type input "[PERSON_NAME]-8"
click at [438, 74] on button "指定" at bounding box center [446, 82] width 17 height 16
type button "true"
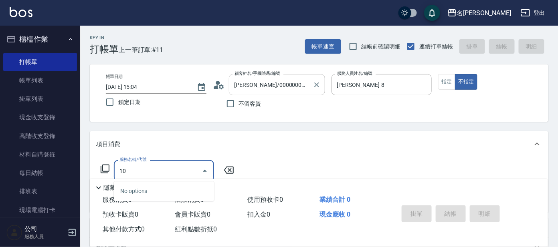
type input "1"
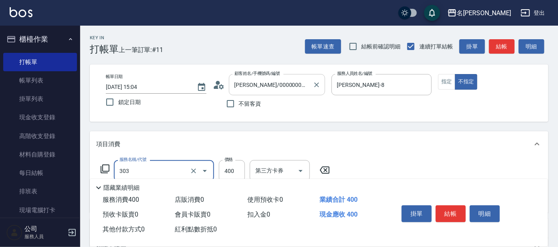
type input "剪髮C級設計師(303)"
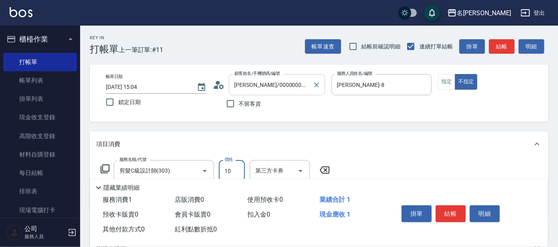
type input "100"
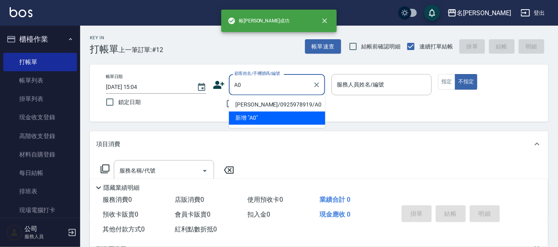
type input "[PERSON_NAME]/0925978919/A0"
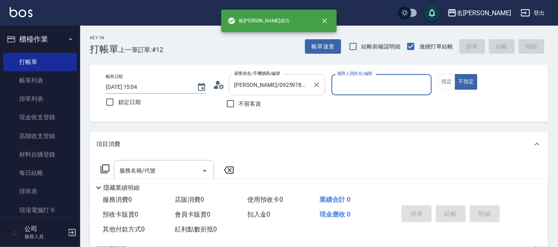
type input "[PERSON_NAME]-1"
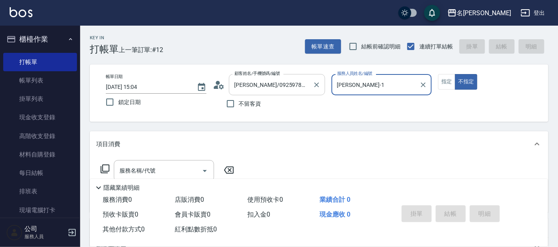
click at [455, 74] on button "不指定" at bounding box center [466, 82] width 22 height 16
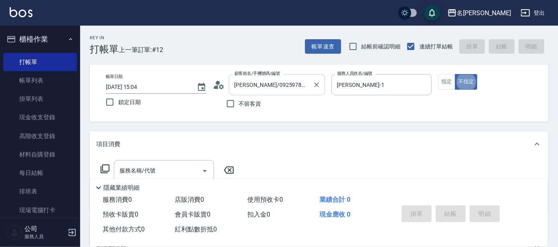
type button "false"
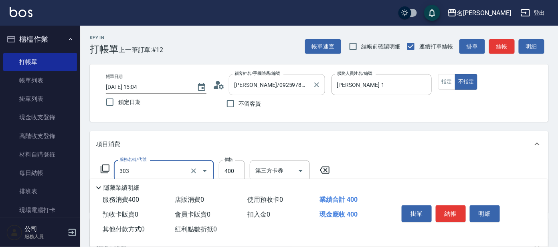
type input "剪髮C級設計師(303)"
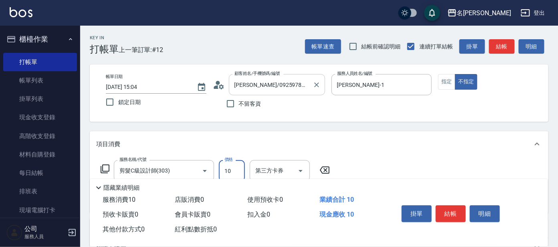
type input "100"
